Goal: Transaction & Acquisition: Book appointment/travel/reservation

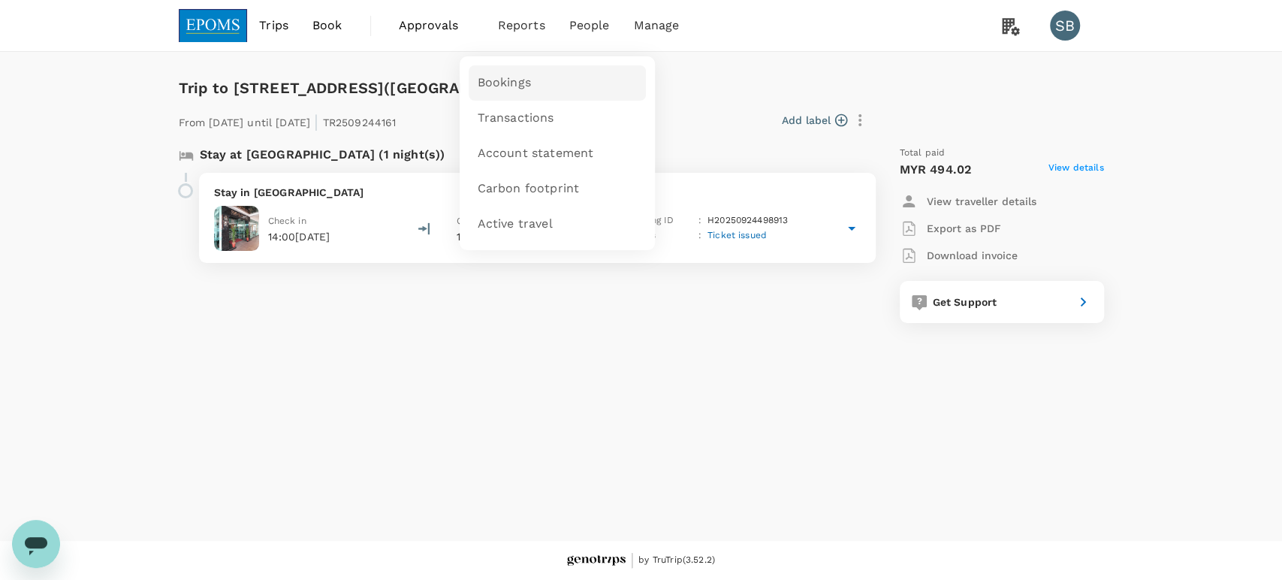
click at [525, 71] on link "Bookings" at bounding box center [557, 82] width 177 height 35
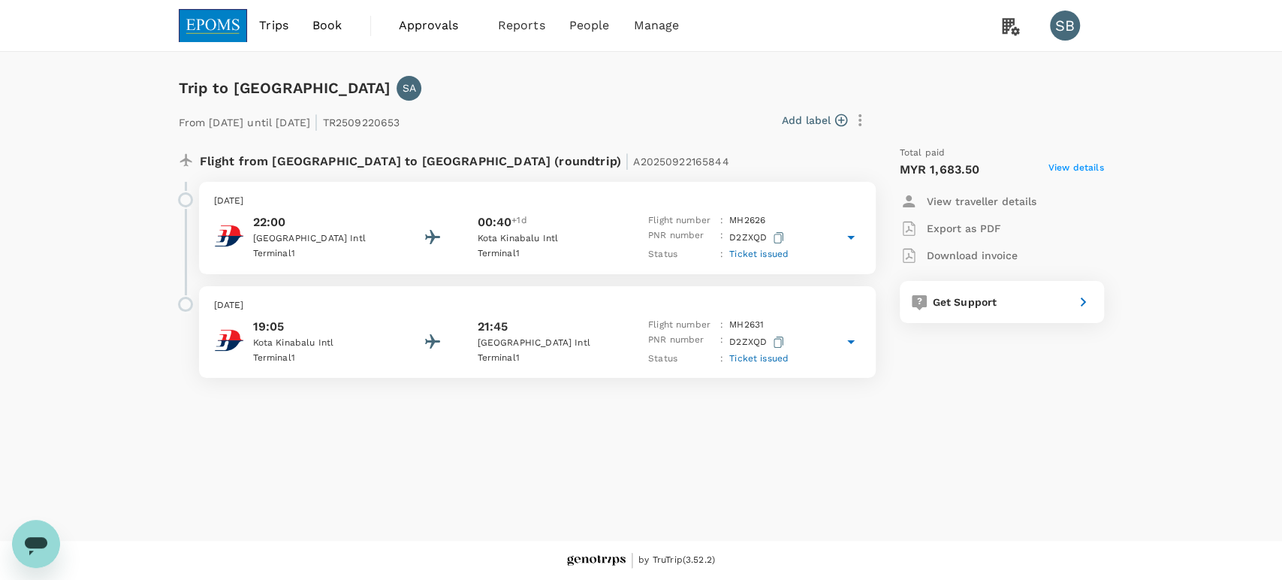
click at [559, 292] on div "[DATE] 19:05 [GEOGRAPHIC_DATA] 1 21:45 [GEOGRAPHIC_DATA] 1 Flight number : MH 2…" at bounding box center [537, 332] width 677 height 92
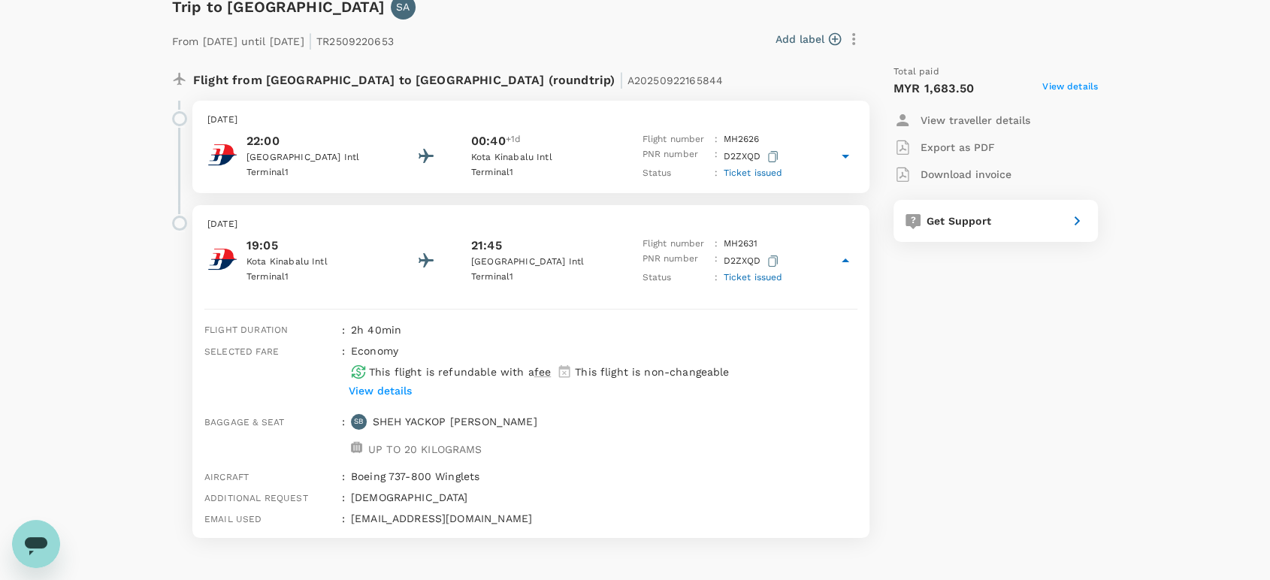
scroll to position [83, 0]
click at [400, 381] on p "View details" at bounding box center [380, 388] width 63 height 15
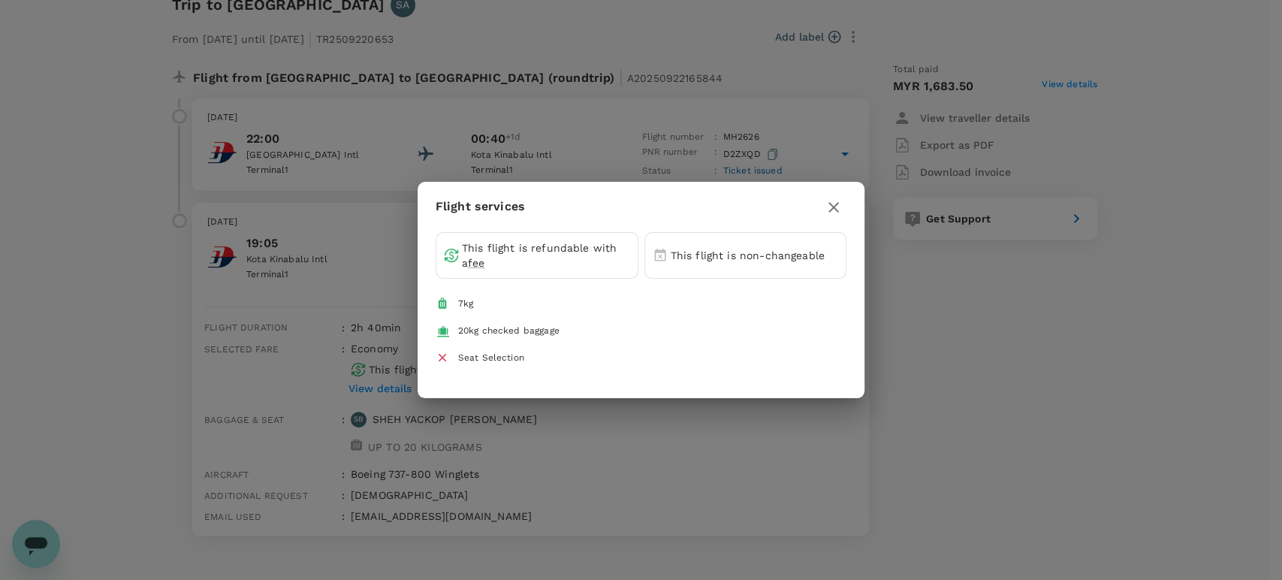
click at [830, 205] on icon "button" at bounding box center [834, 207] width 11 height 11
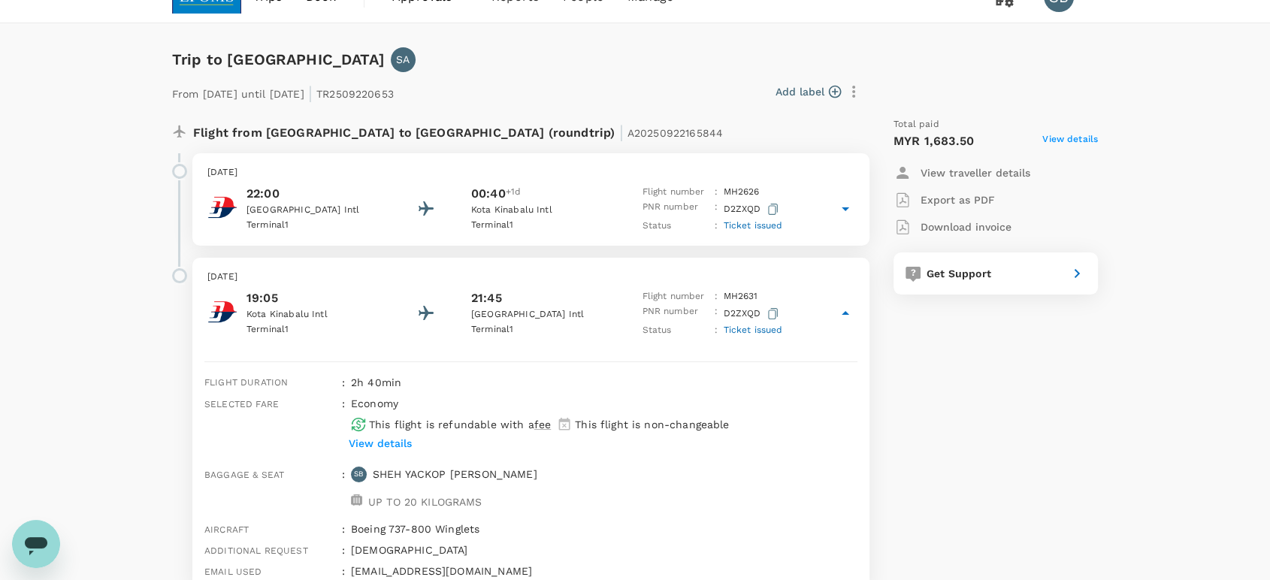
scroll to position [0, 0]
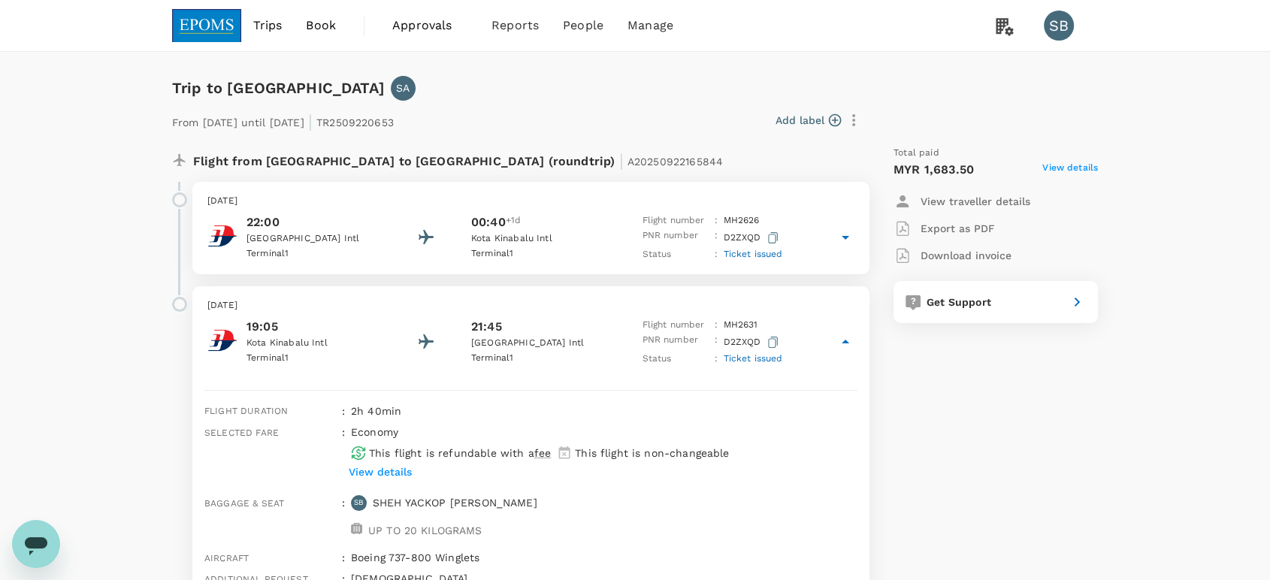
click at [199, 22] on img at bounding box center [206, 25] width 69 height 33
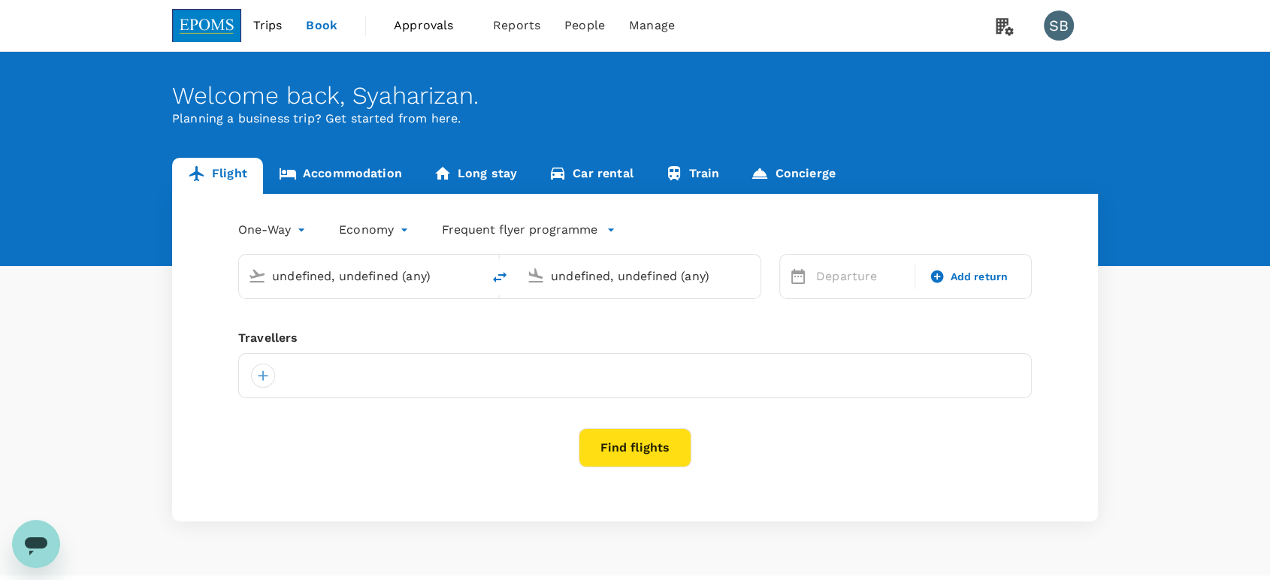
type input "Kuala Lumpur Intl ([GEOGRAPHIC_DATA])"
type input "Kota Kinabalu Intl (BKI)"
type input "Kuala Lumpur Intl ([GEOGRAPHIC_DATA])"
type input "Kota Kinabalu Intl (BKI)"
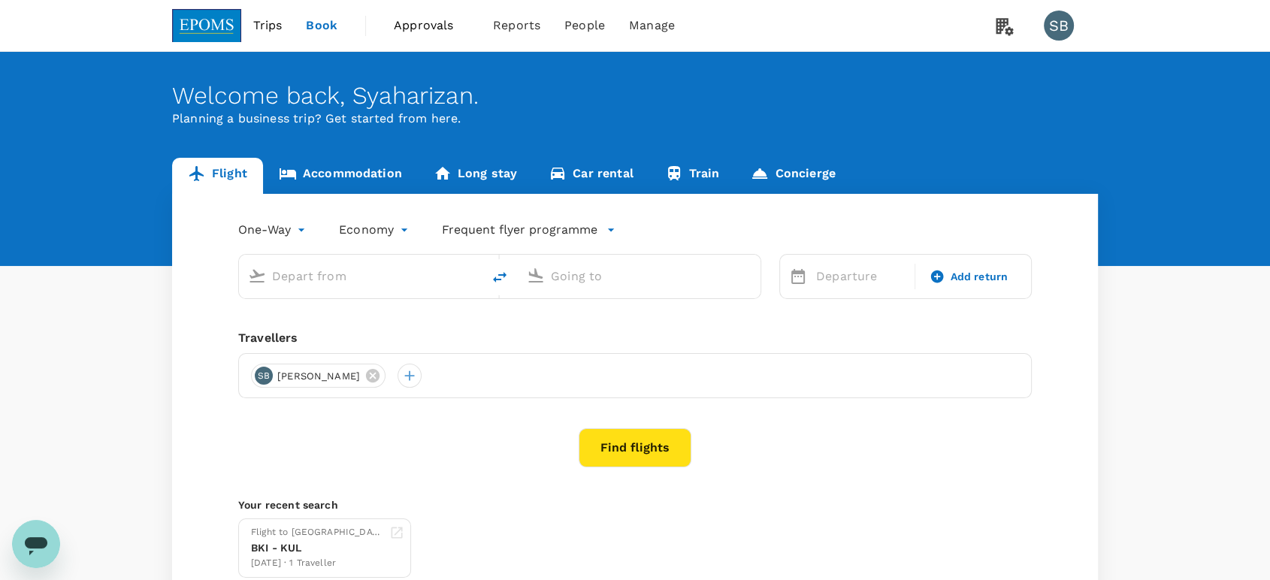
type input "Kuala Lumpur Intl ([GEOGRAPHIC_DATA])"
type input "Kota Kinabalu Intl (BKI)"
